Goal: Task Accomplishment & Management: Complete application form

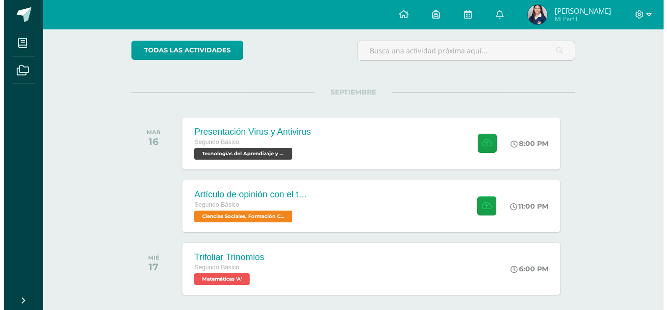
scroll to position [79, 0]
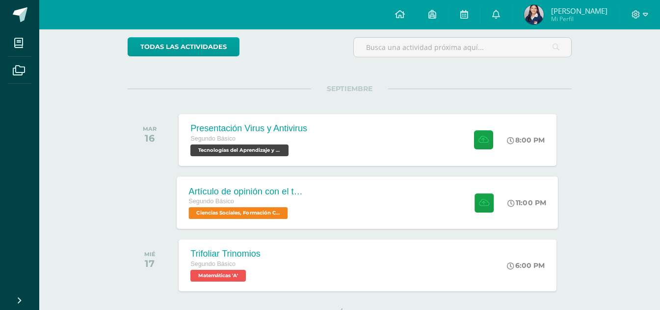
click at [299, 207] on div "Segundo Básico" at bounding box center [248, 202] width 119 height 11
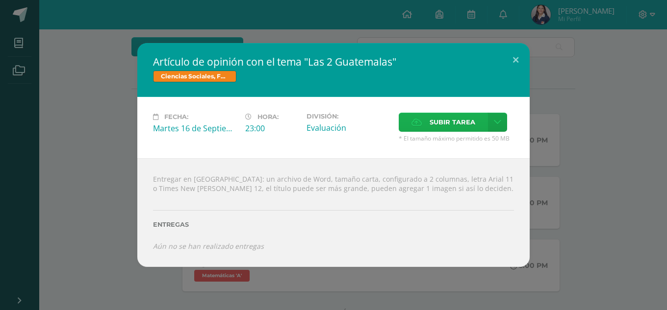
click at [440, 119] on span "Subir tarea" at bounding box center [453, 122] width 46 height 18
click at [0, 0] on input "Subir tarea" at bounding box center [0, 0] width 0 height 0
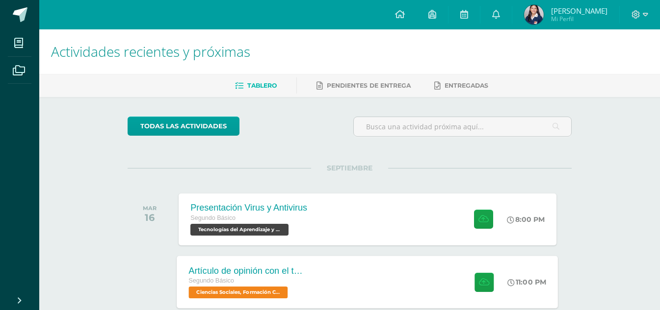
click at [373, 277] on div "Artículo de opinión con el tema "Las 2 Guatemalas" Segundo Básico Ciencias Soci…" at bounding box center [367, 282] width 381 height 52
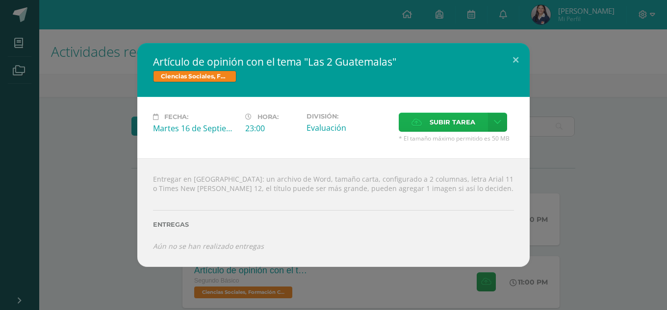
click at [457, 117] on span "Subir tarea" at bounding box center [453, 122] width 46 height 18
click at [0, 0] on input "Subir tarea" at bounding box center [0, 0] width 0 height 0
click at [436, 128] on span "Subir tarea" at bounding box center [453, 122] width 46 height 18
click at [0, 0] on input "Subir tarea" at bounding box center [0, 0] width 0 height 0
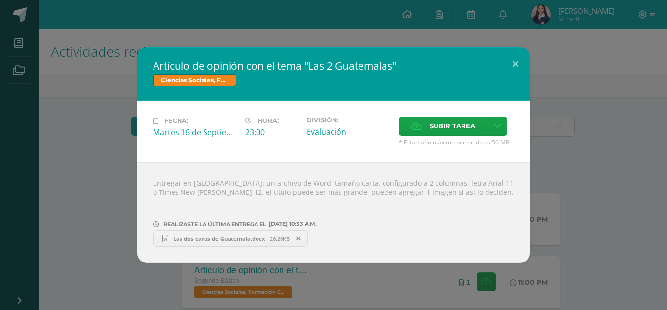
click at [222, 239] on span "Las dos caras de Guatemala.docx" at bounding box center [219, 238] width 102 height 7
click at [263, 245] on link "Las dos caras de Guatemala.docx 26.26KB" at bounding box center [230, 238] width 154 height 17
click at [296, 240] on icon at bounding box center [298, 238] width 4 height 7
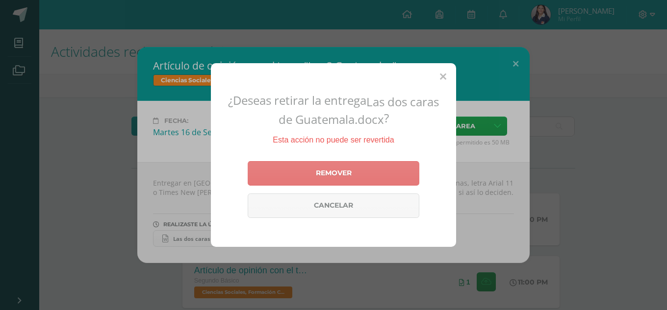
click at [337, 168] on link "Remover" at bounding box center [334, 173] width 172 height 25
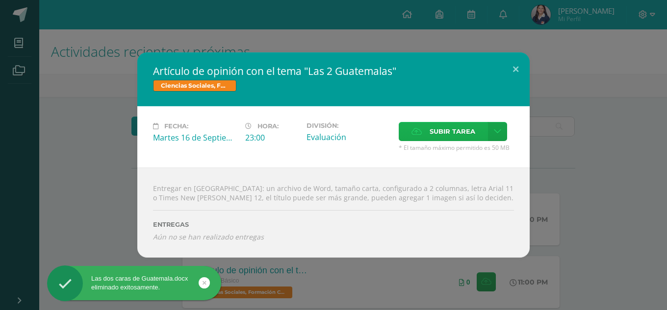
click at [424, 136] on label "Subir tarea" at bounding box center [443, 131] width 89 height 19
click at [0, 0] on input "Subir tarea" at bounding box center [0, 0] width 0 height 0
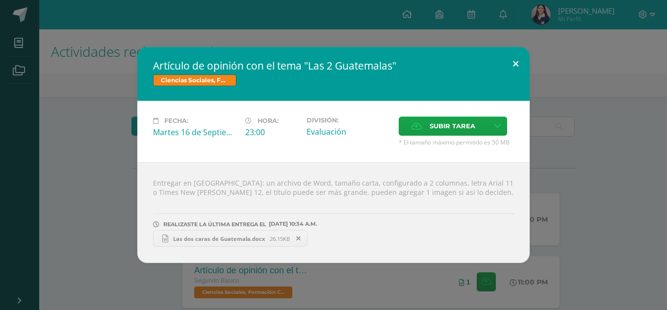
click at [513, 65] on button at bounding box center [516, 63] width 28 height 33
